Goal: Answer question/provide support

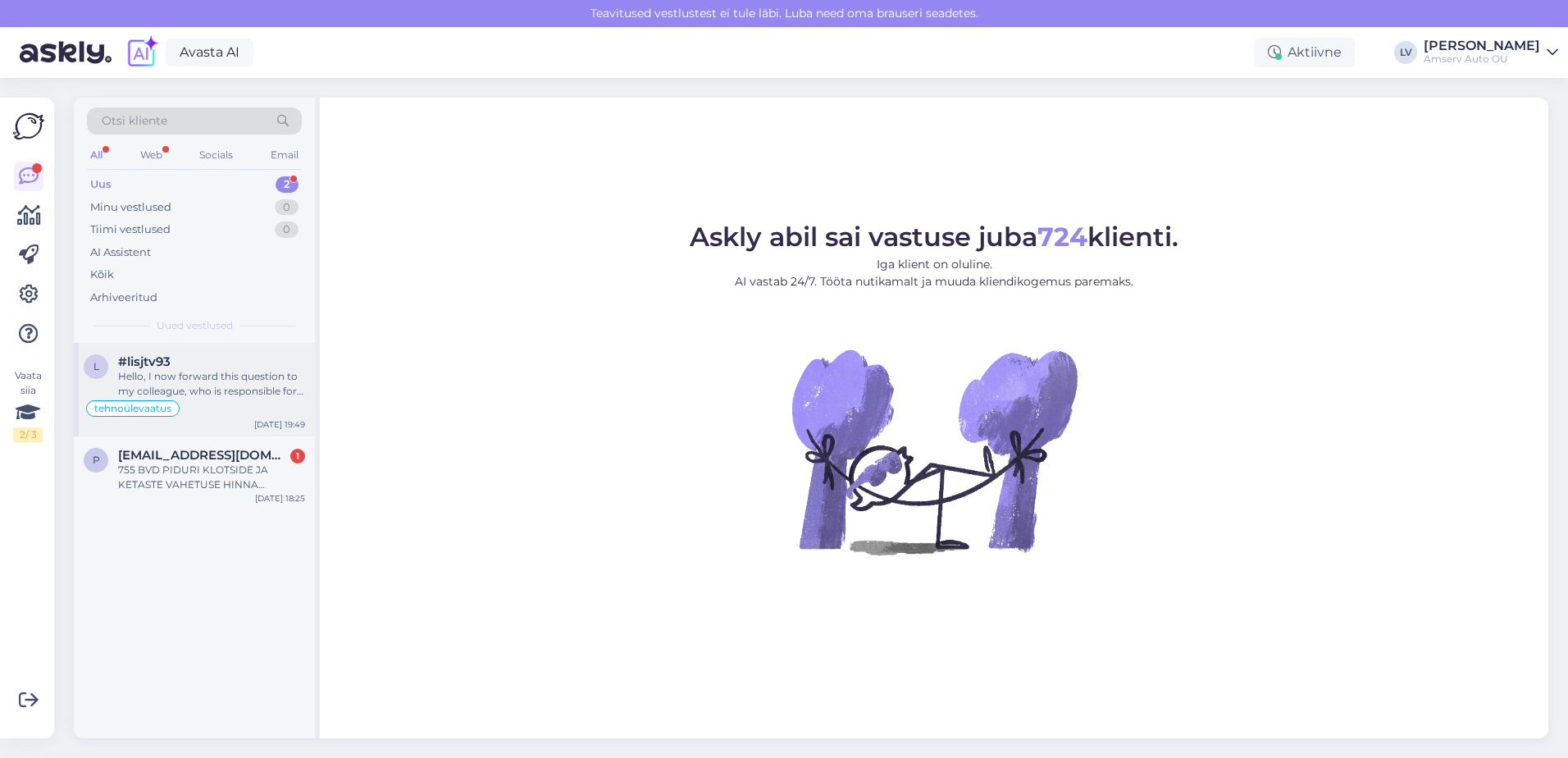
click at [219, 376] on div "Hello, I now forward this question to my colleague, who is responsible for this…" at bounding box center [211, 383] width 187 height 29
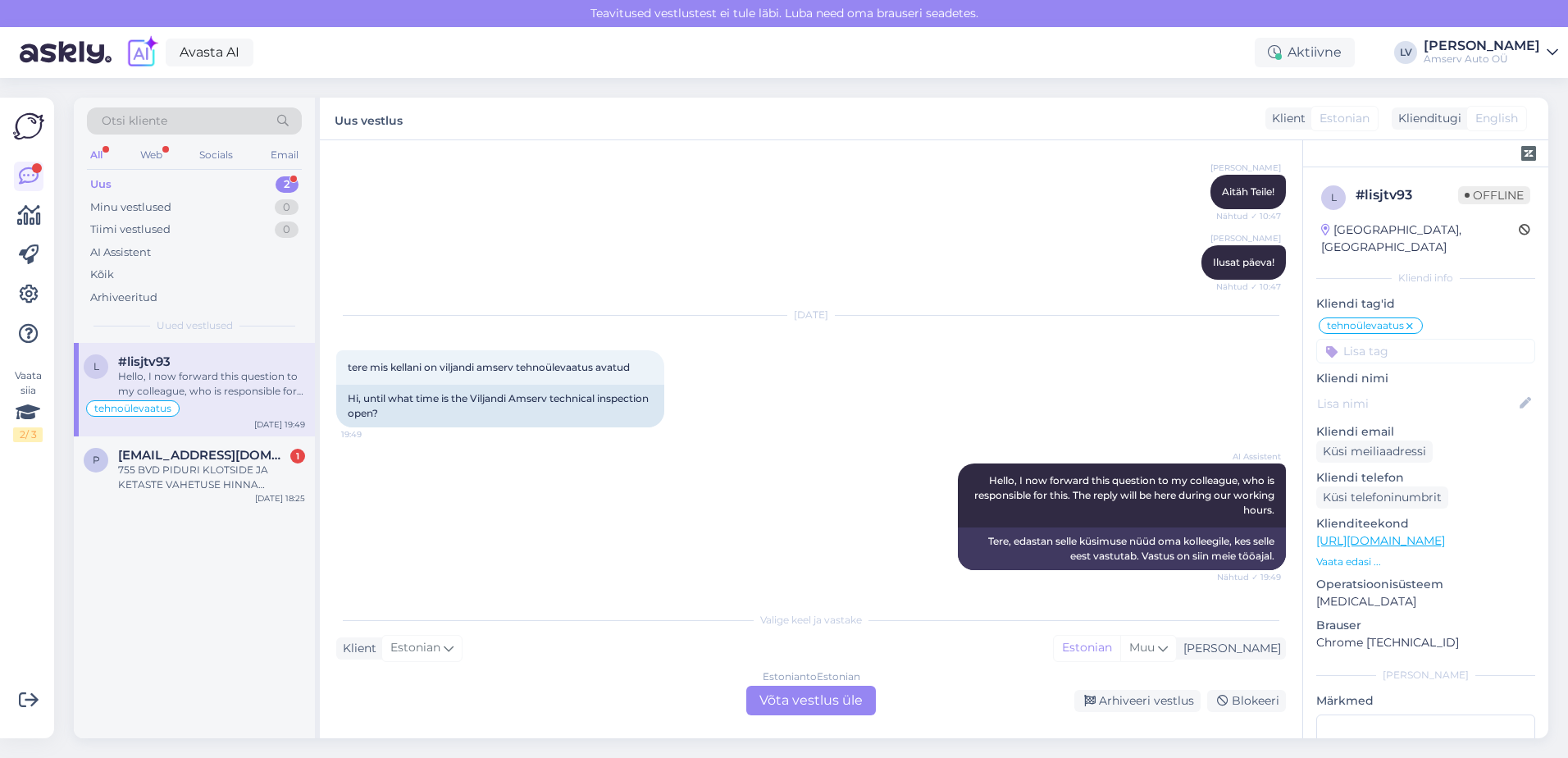
scroll to position [1018, 0]
click at [1172, 704] on div "Arhiveeri vestlus" at bounding box center [1137, 700] width 126 height 23
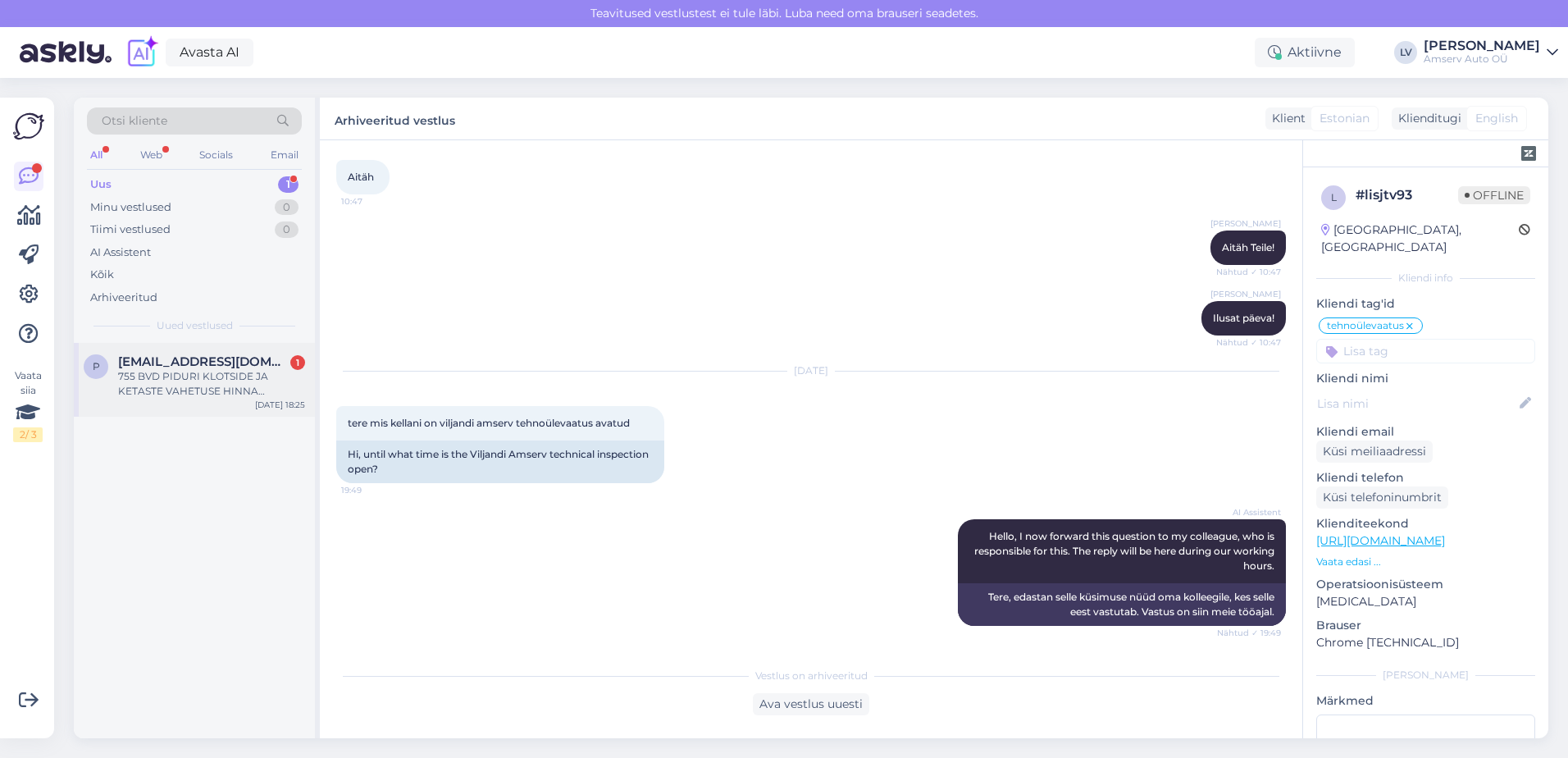
click at [211, 388] on div "755 BVD PIDURI KLOTSIDE JA KETASTE VAHETUSE HINNA PAKKUMIST PALUN." at bounding box center [211, 383] width 187 height 29
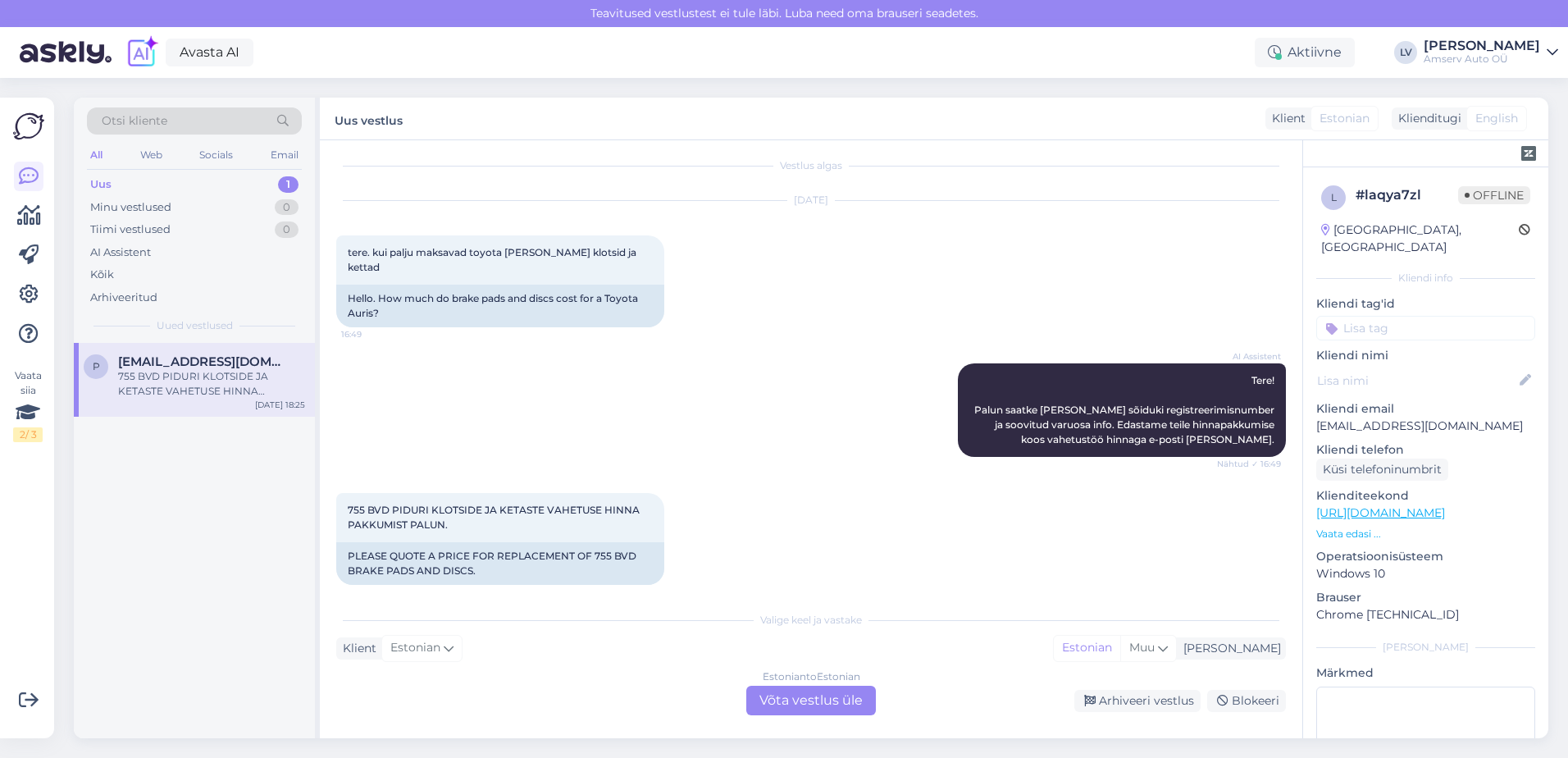
click at [798, 696] on div "Estonian to Estonian Võta vestlus üle" at bounding box center [810, 700] width 129 height 29
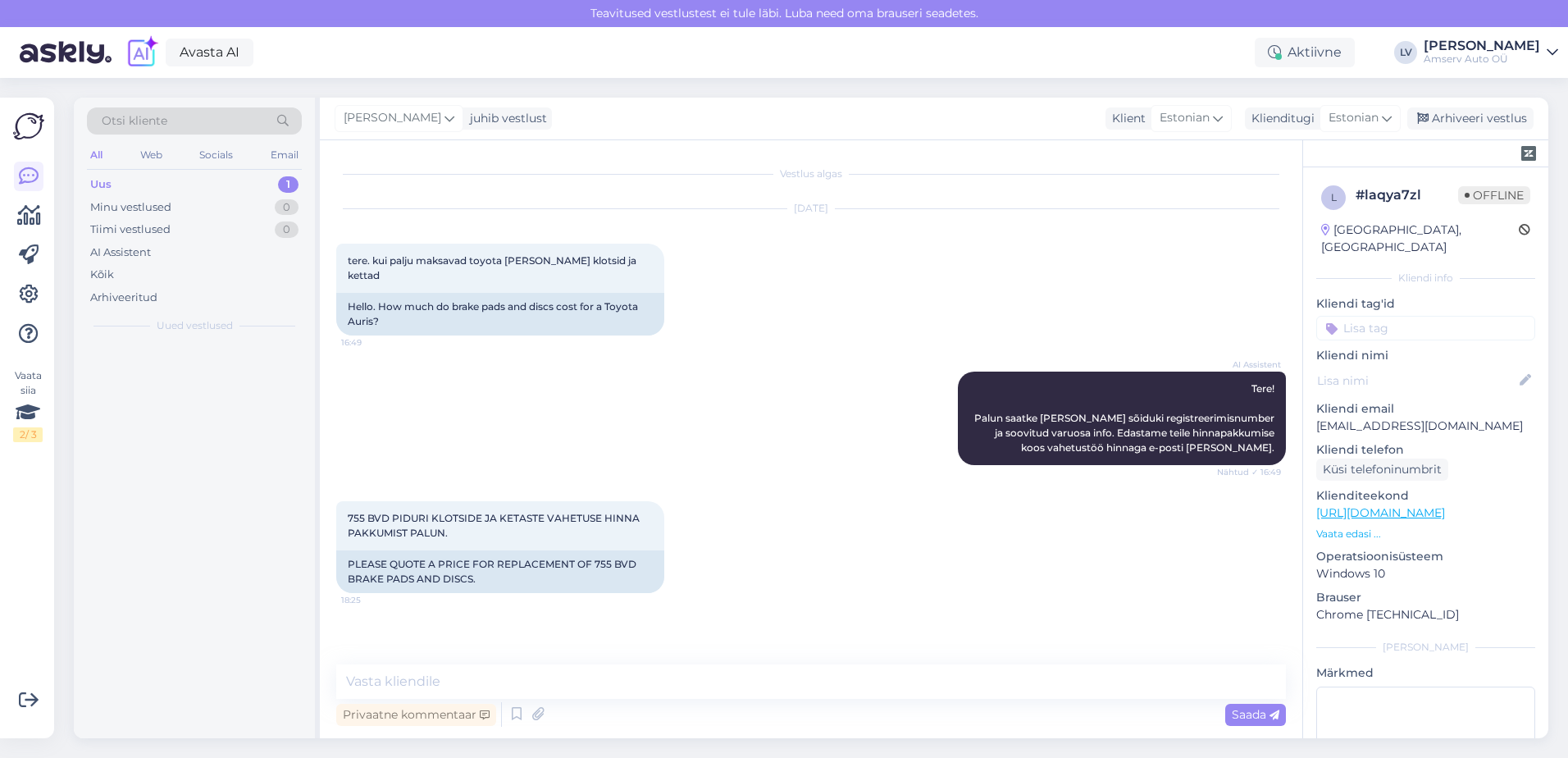
scroll to position [0, 0]
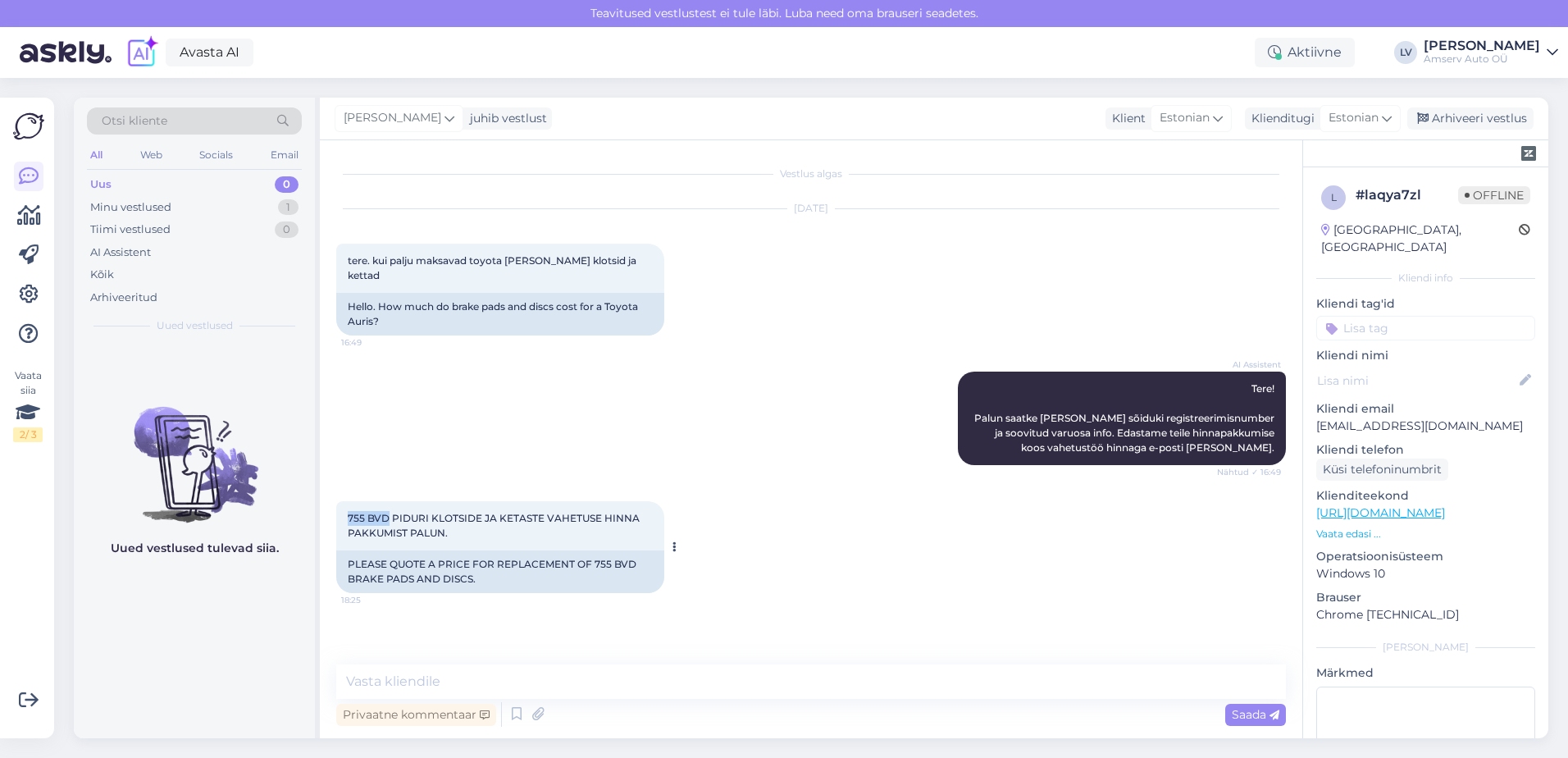
drag, startPoint x: 387, startPoint y: 505, endPoint x: 344, endPoint y: 499, distance: 43.4
click at [344, 501] on div "755 BVD PIDURI KLOTSIDE JA KETASTE VAHETUSE HINNA PAKKUMIST PALUN. 18:25" at bounding box center [500, 525] width 328 height 49
drag, startPoint x: 344, startPoint y: 499, endPoint x: 357, endPoint y: 504, distance: 13.9
copy span "755 BVD"
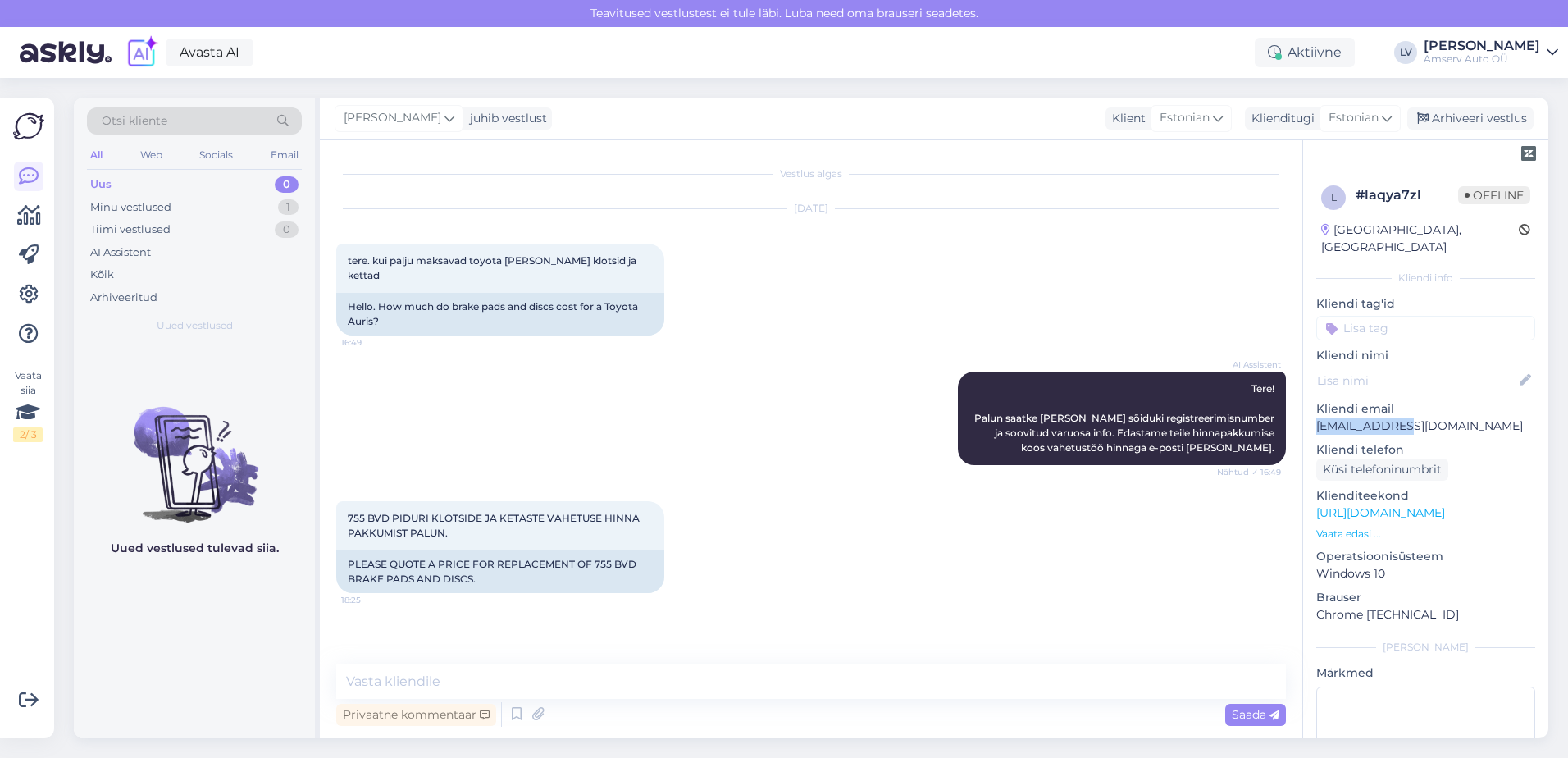
drag, startPoint x: 1395, startPoint y: 412, endPoint x: 1316, endPoint y: 413, distance: 79.0
click at [1316, 417] on p "peepkk@hot.ee" at bounding box center [1425, 426] width 219 height 18
drag, startPoint x: 1316, startPoint y: 413, endPoint x: 1324, endPoint y: 410, distance: 8.5
copy p "peepkk@hot.ee"
click at [1404, 316] on input at bounding box center [1425, 327] width 219 height 24
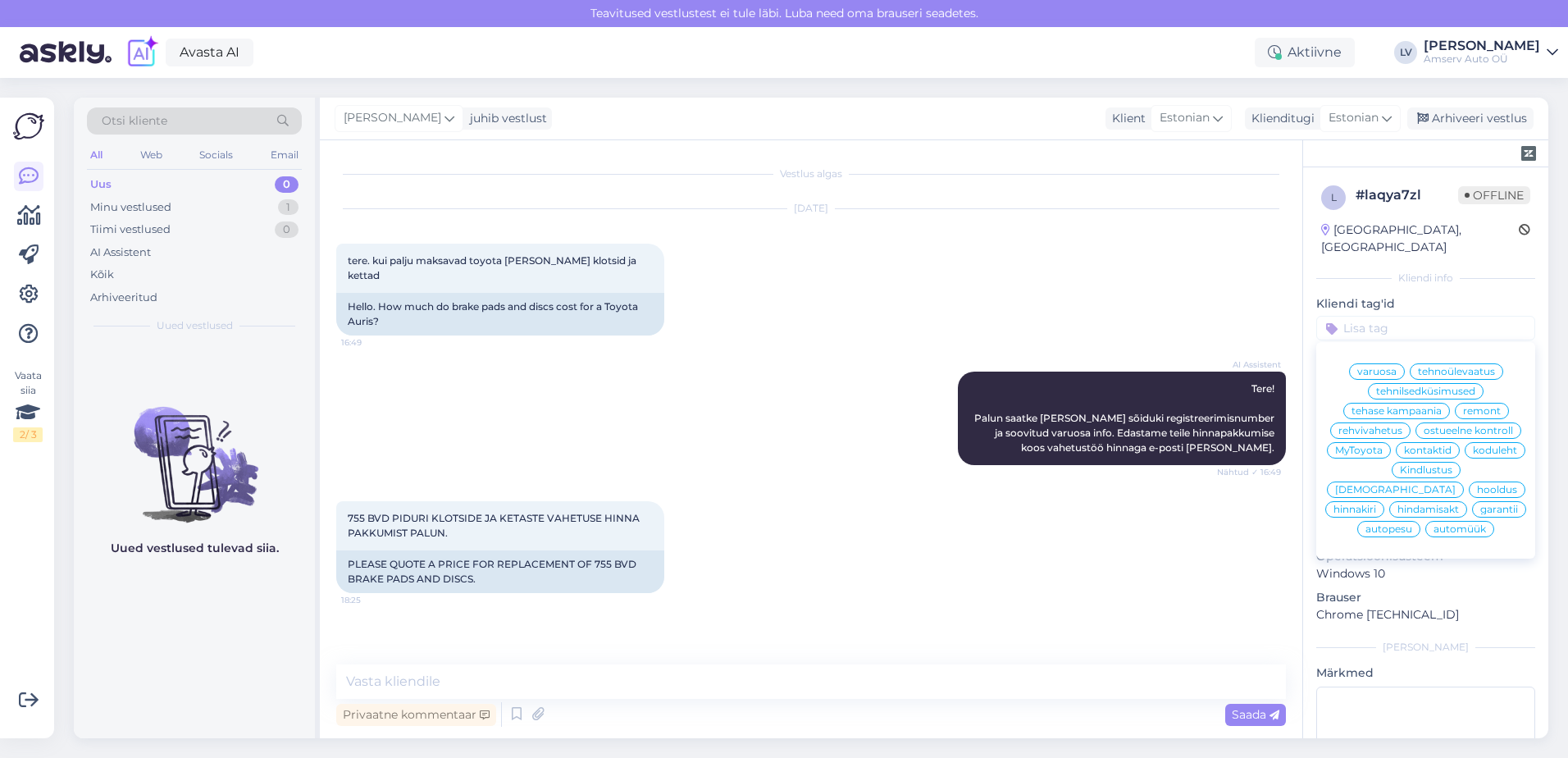
click at [1464, 406] on span "remont" at bounding box center [1481, 411] width 38 height 10
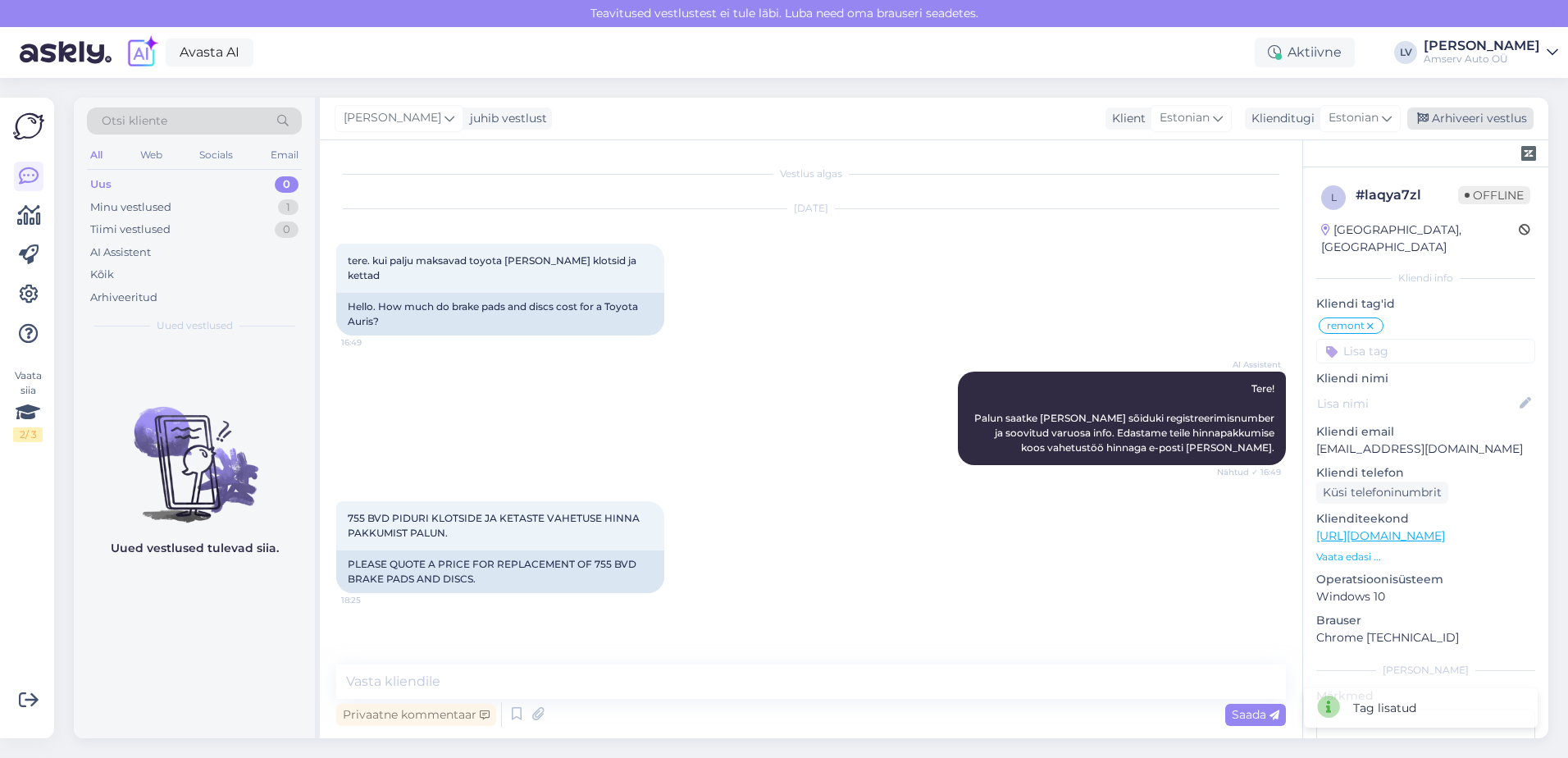
click at [1439, 124] on div "Arhiveeri vestlus" at bounding box center [1470, 119] width 126 height 23
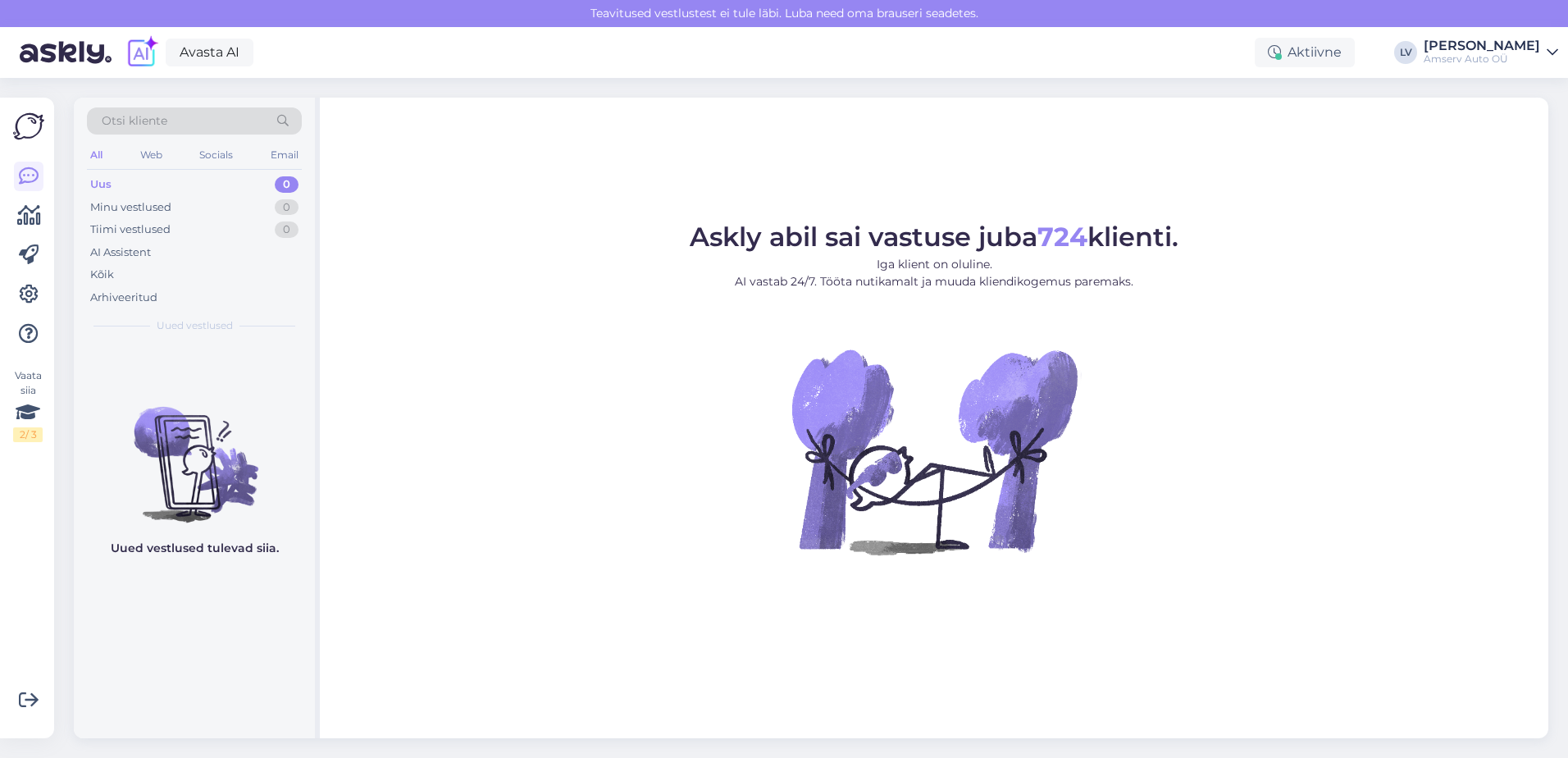
click at [1425, 306] on figure "Askly abil sai vastuse juba 724 klienti. Iga klient on oluline. AI vastab 24/7.…" at bounding box center [934, 411] width 1199 height 375
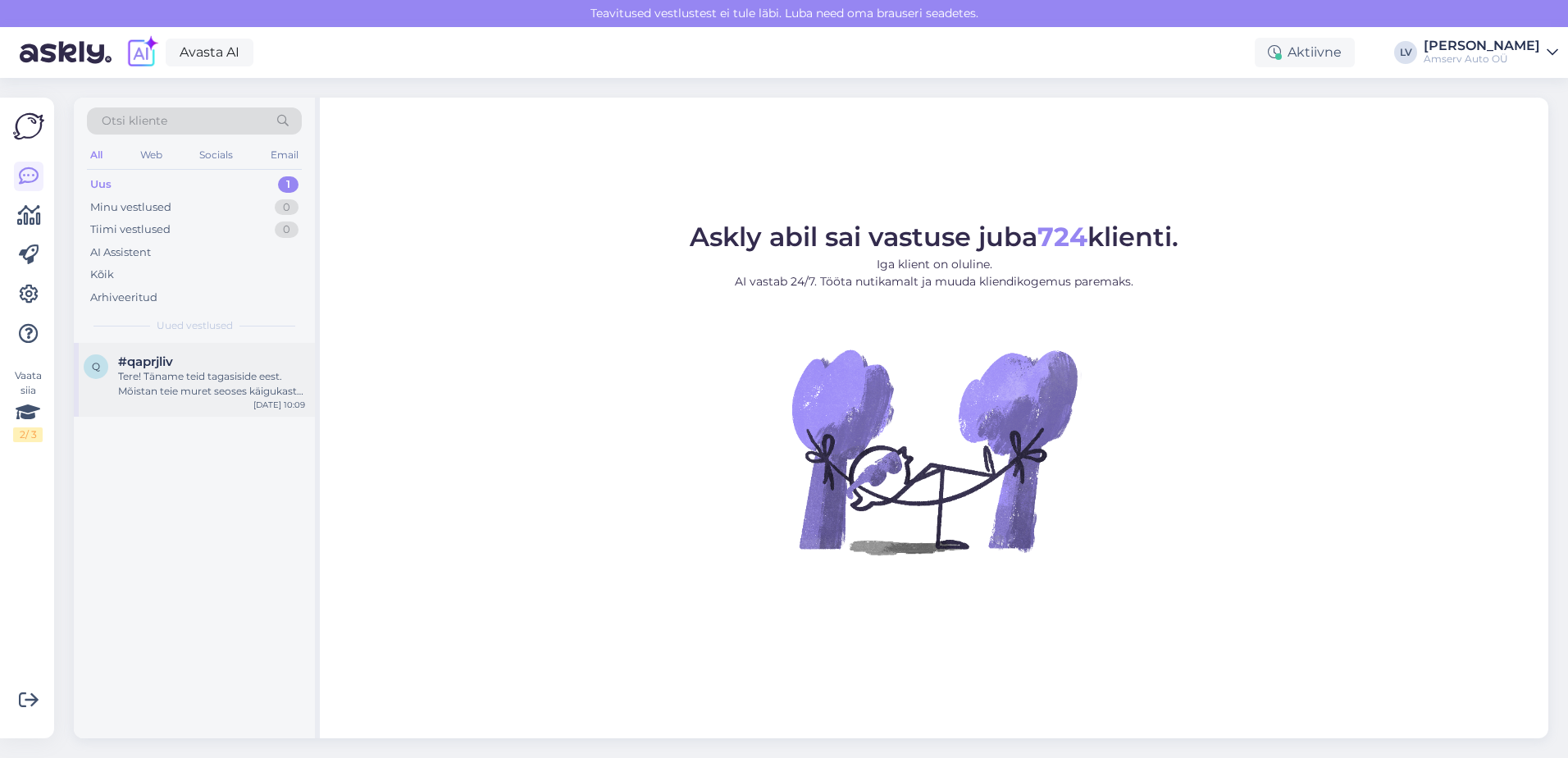
click at [194, 376] on div "Tere! Täname teid tagasiside eest. Mõistan teie muret seoses käigukasti info pu…" at bounding box center [211, 383] width 187 height 29
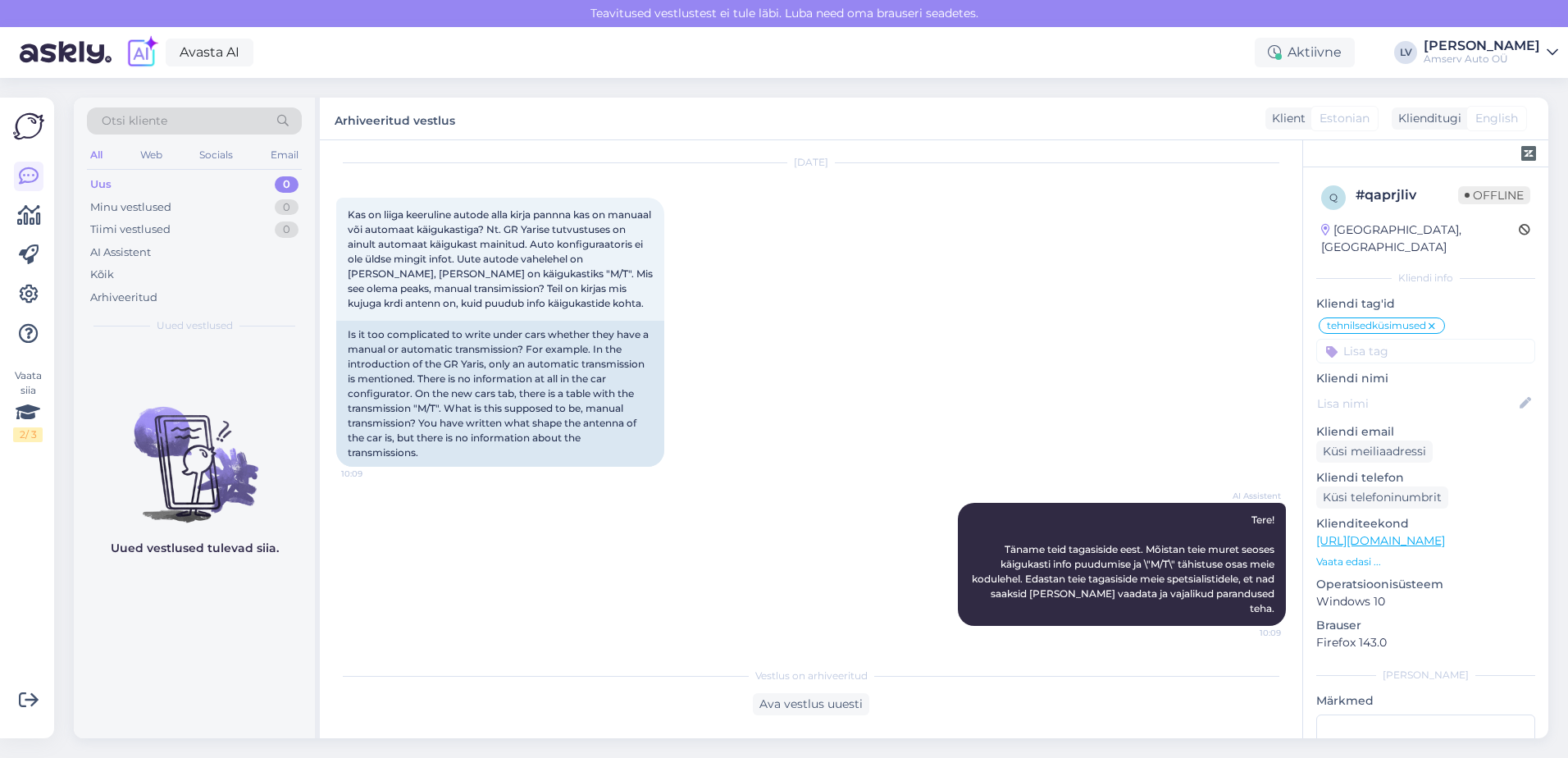
scroll to position [31, 0]
